Goal: Check status: Check status

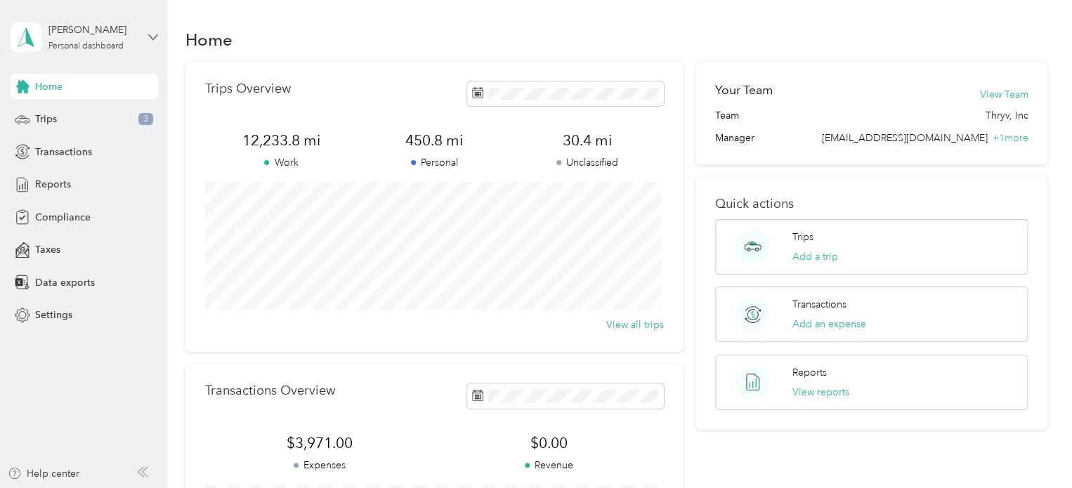
click at [153, 39] on icon at bounding box center [152, 36] width 8 height 5
